Goal: Find specific page/section: Find specific page/section

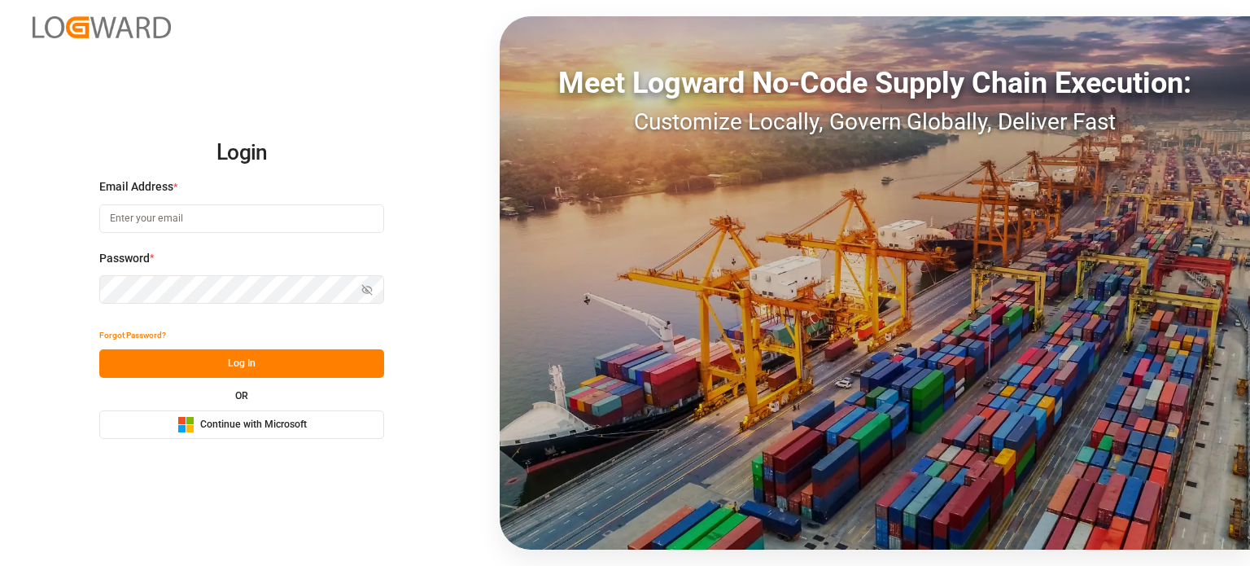
click at [173, 221] on input at bounding box center [241, 218] width 285 height 28
type input "[EMAIL_ADDRESS][DOMAIN_NAME]"
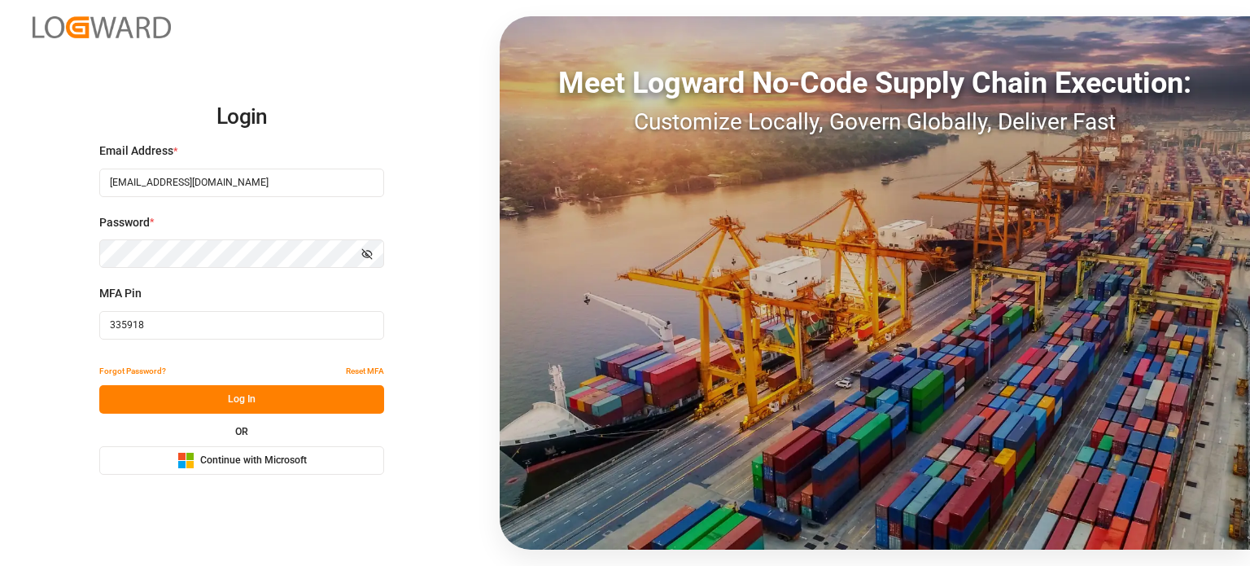
click at [178, 328] on input "335918" at bounding box center [241, 325] width 285 height 28
paste input "021705"
type input "021705"
click at [172, 390] on button "Log In" at bounding box center [241, 399] width 285 height 28
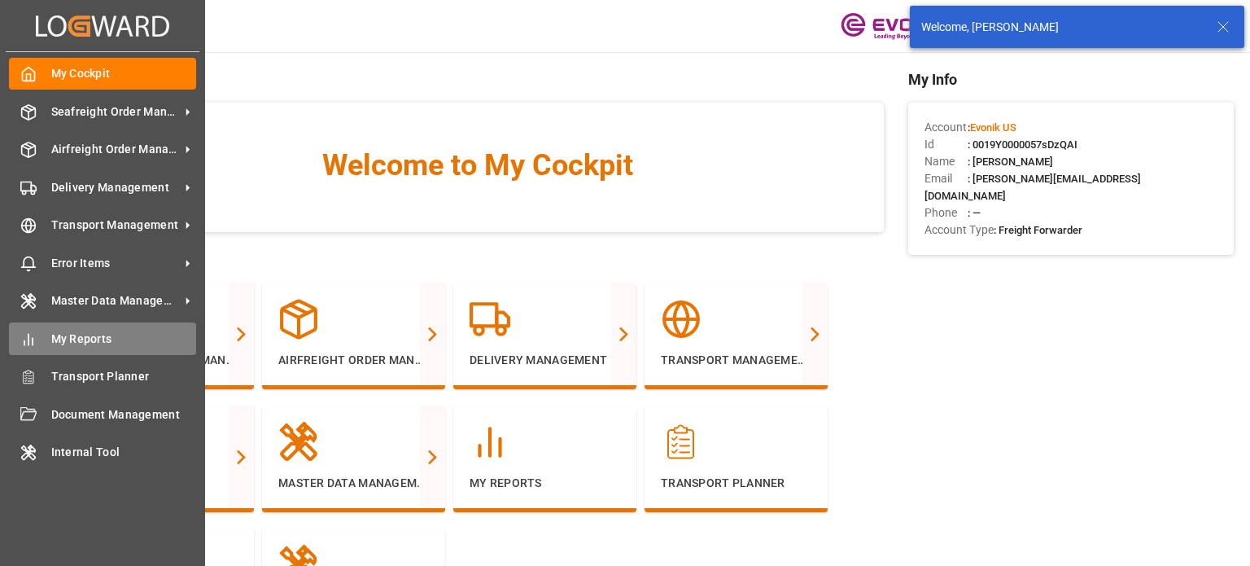
click at [91, 348] on span "My Reports" at bounding box center [124, 339] width 146 height 17
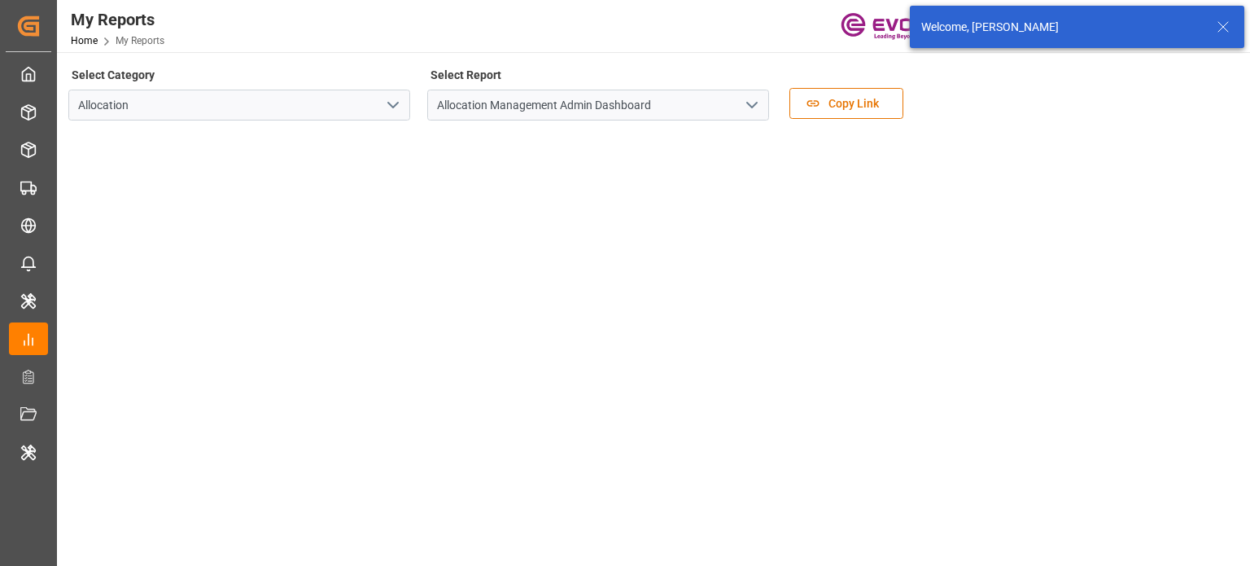
click at [401, 110] on icon "open menu" at bounding box center [393, 105] width 20 height 20
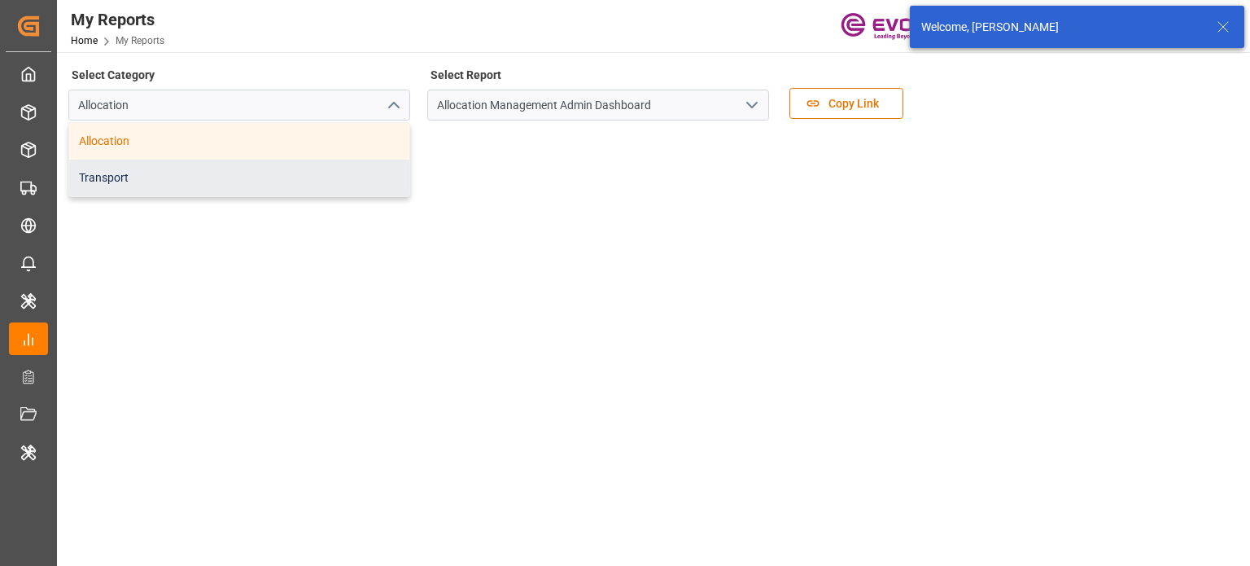
click at [244, 180] on div "Transport" at bounding box center [239, 178] width 340 height 37
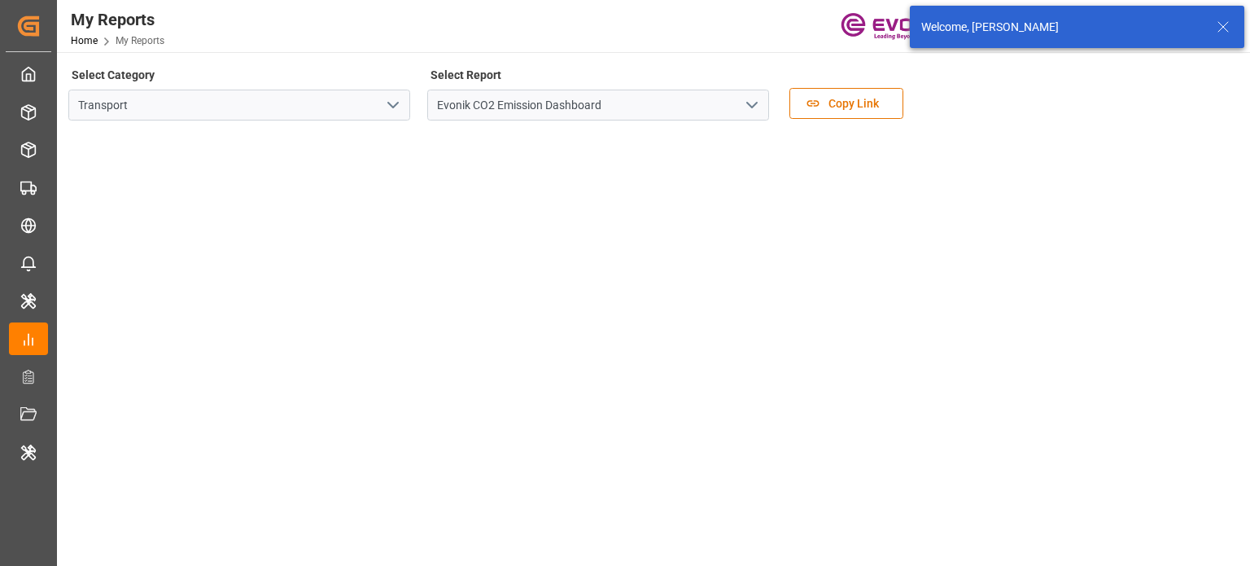
click at [757, 101] on icon "open menu" at bounding box center [752, 105] width 20 height 20
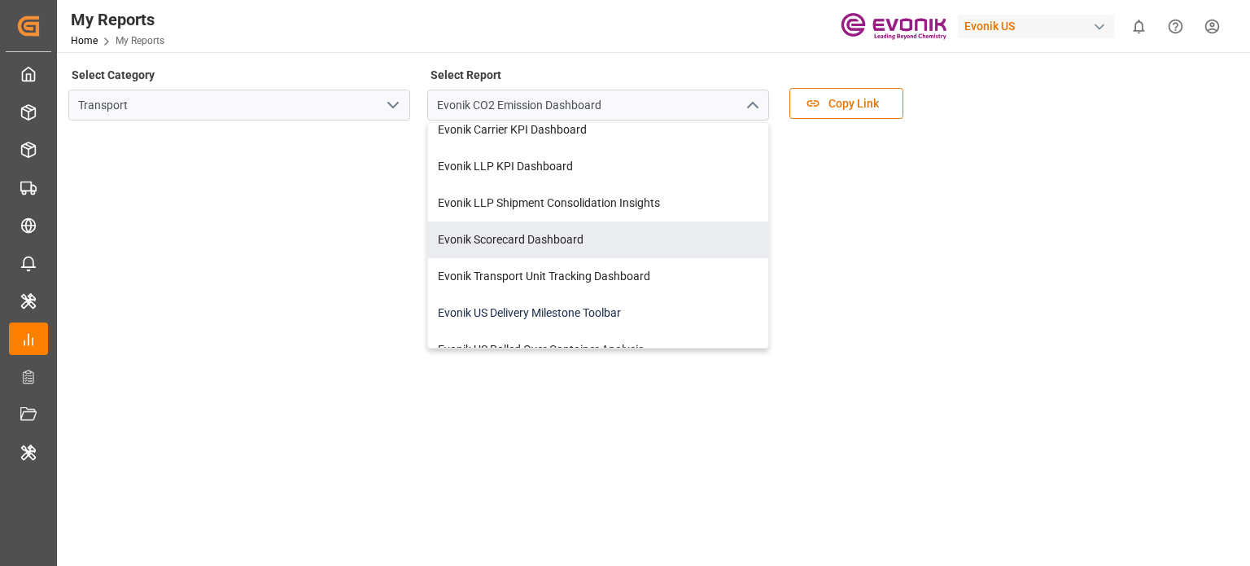
scroll to position [104, 0]
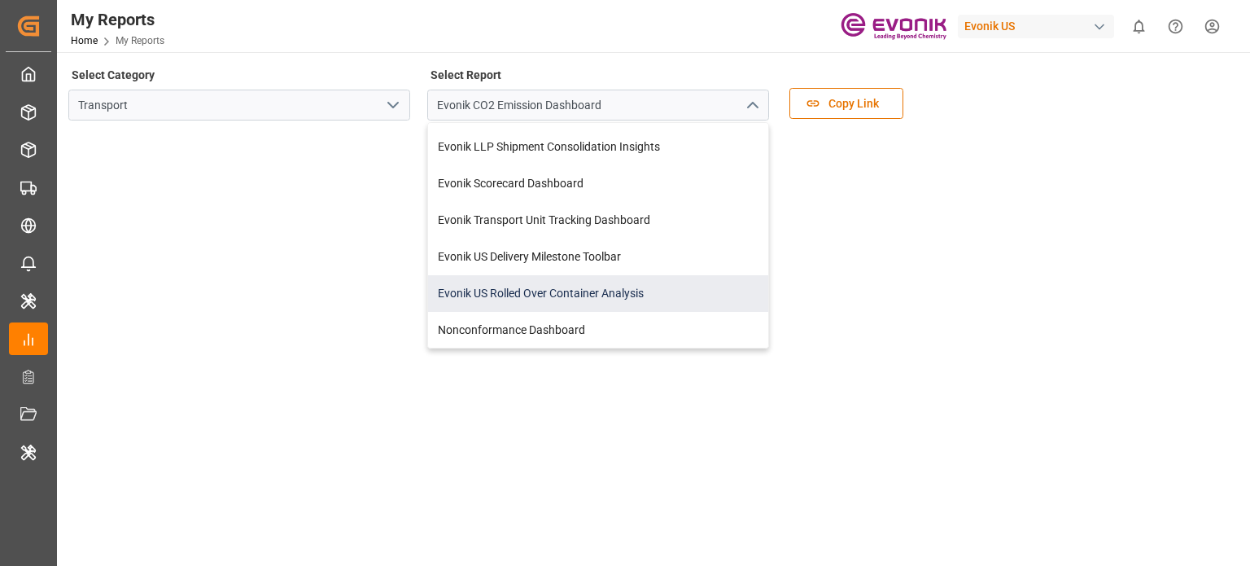
click at [563, 293] on div "Evonik US Rolled Over Container Analysis" at bounding box center [598, 293] width 340 height 37
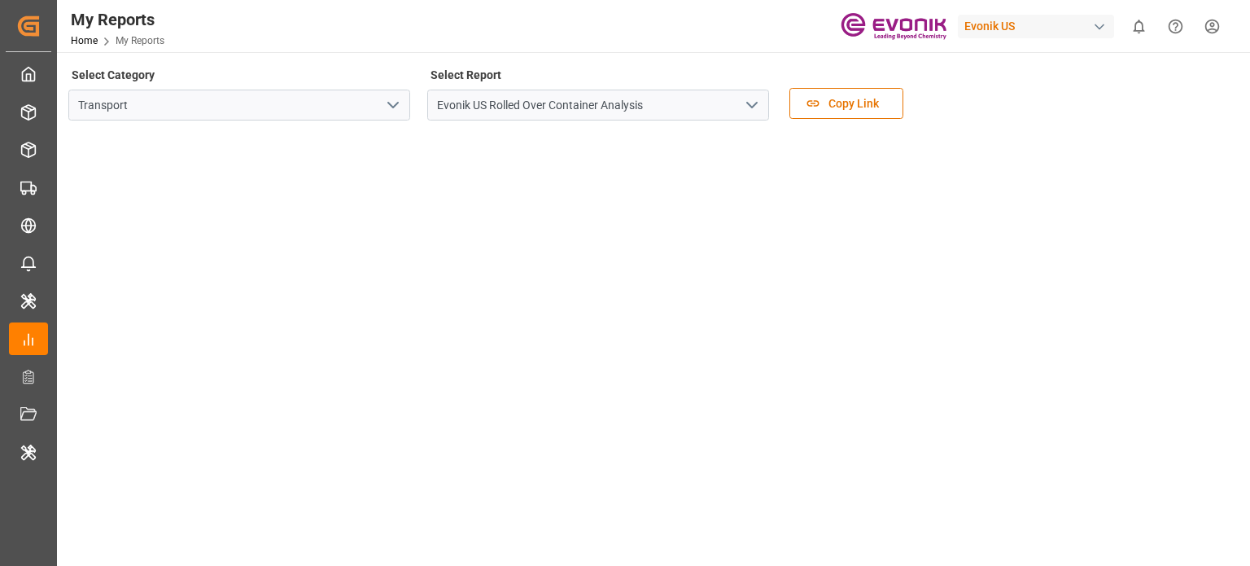
click at [642, 67] on div "Select Report Evonik [GEOGRAPHIC_DATA] Rolled Over Container Analysis" at bounding box center [598, 97] width 342 height 68
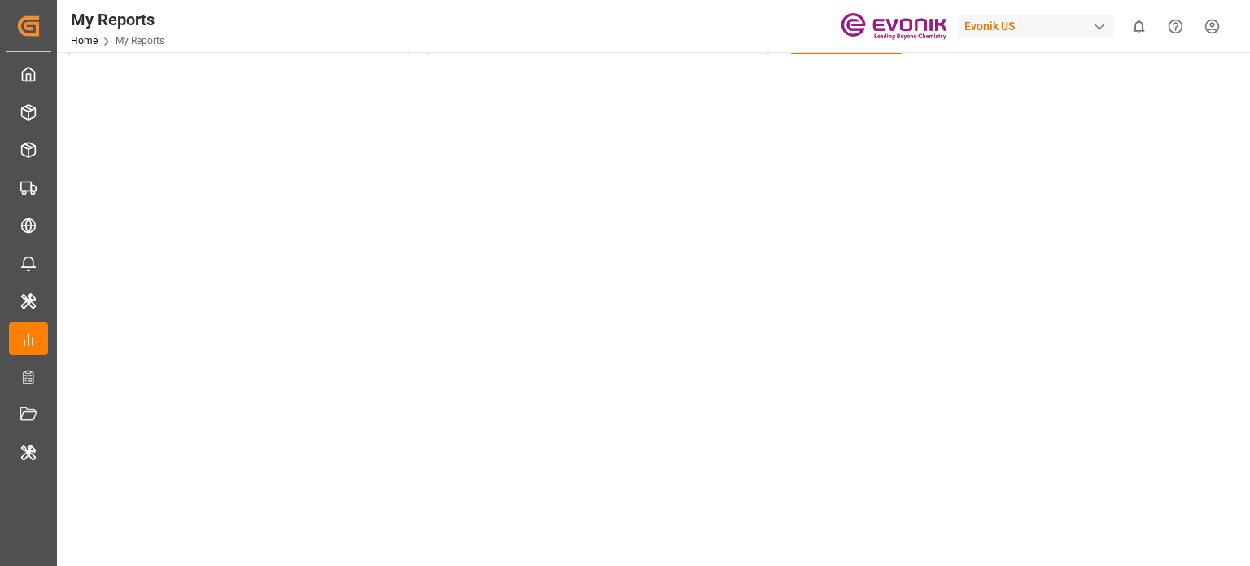
scroll to position [33, 0]
